Goal: Find specific page/section: Find specific page/section

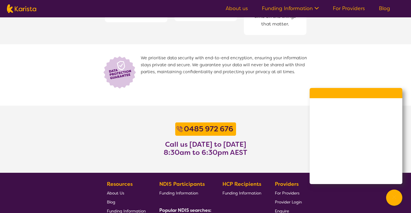
scroll to position [379, 0]
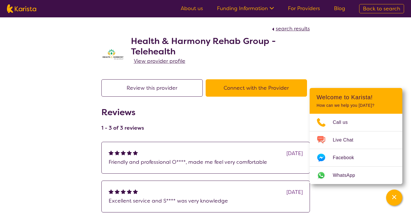
click at [180, 63] on span "View provider profile" at bounding box center [160, 61] width 52 height 7
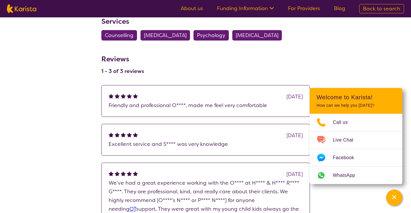
scroll to position [277, 0]
